Goal: Obtain resource: Obtain resource

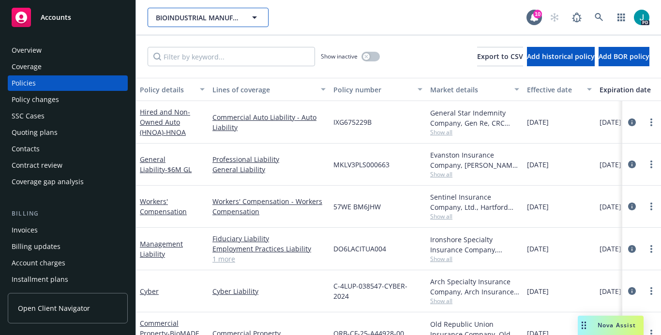
click at [176, 17] on span "BIOINDUSTRIAL MANUFACTURING AND DESIGN ECOSYSTEM" at bounding box center [198, 18] width 84 height 10
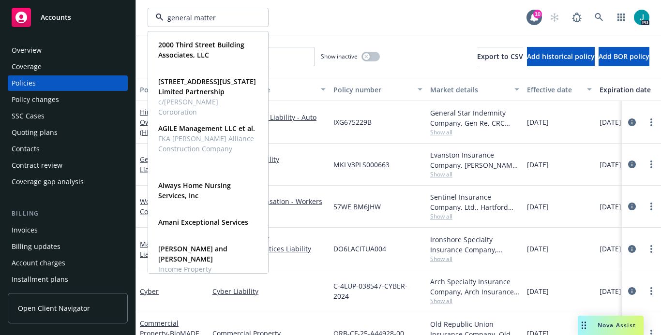
type input "general matter"
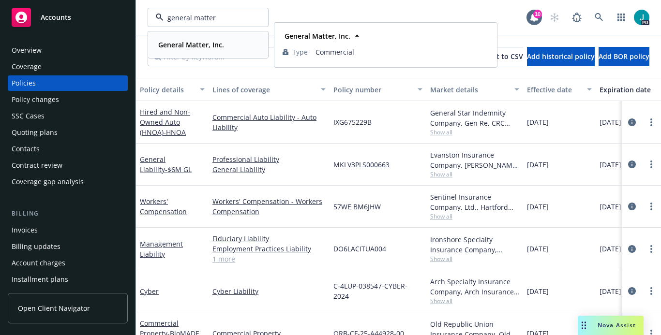
click at [193, 46] on strong "General Matter, Inc." at bounding box center [191, 44] width 66 height 9
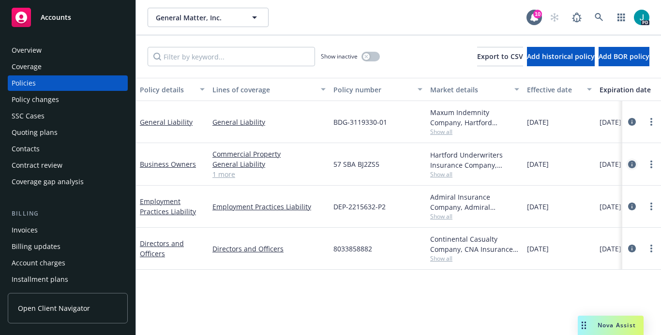
click at [632, 164] on icon "circleInformation" at bounding box center [632, 165] width 8 height 8
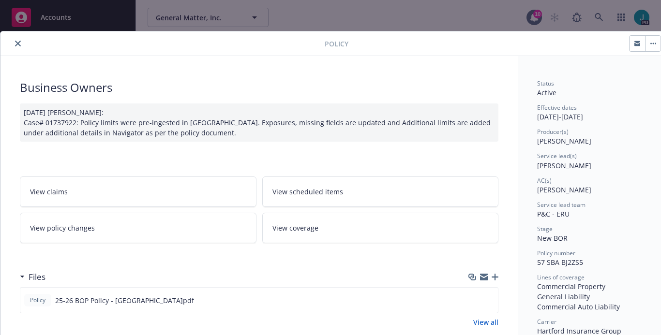
scroll to position [185, 0]
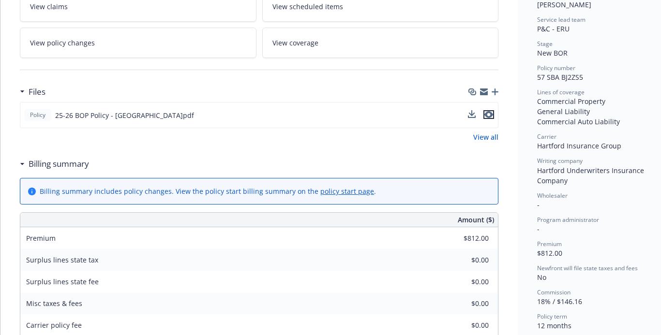
click at [489, 114] on icon "preview file" at bounding box center [488, 114] width 9 height 7
